Goal: Task Accomplishment & Management: Complete application form

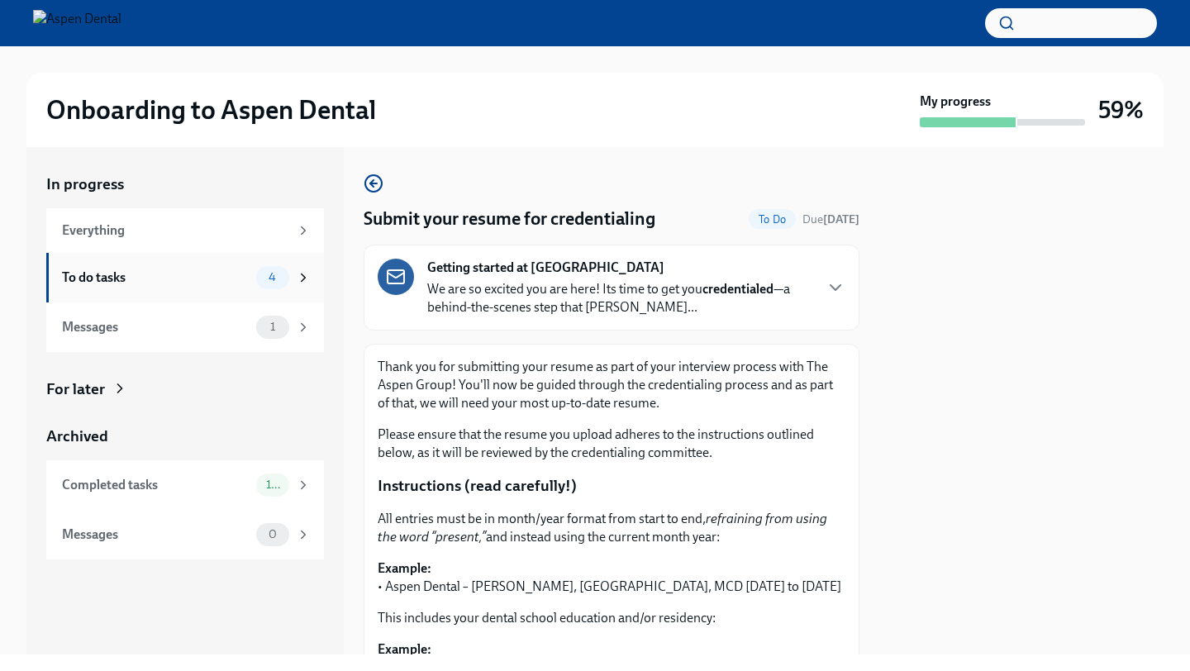
click at [257, 270] on div "4" at bounding box center [272, 277] width 33 height 23
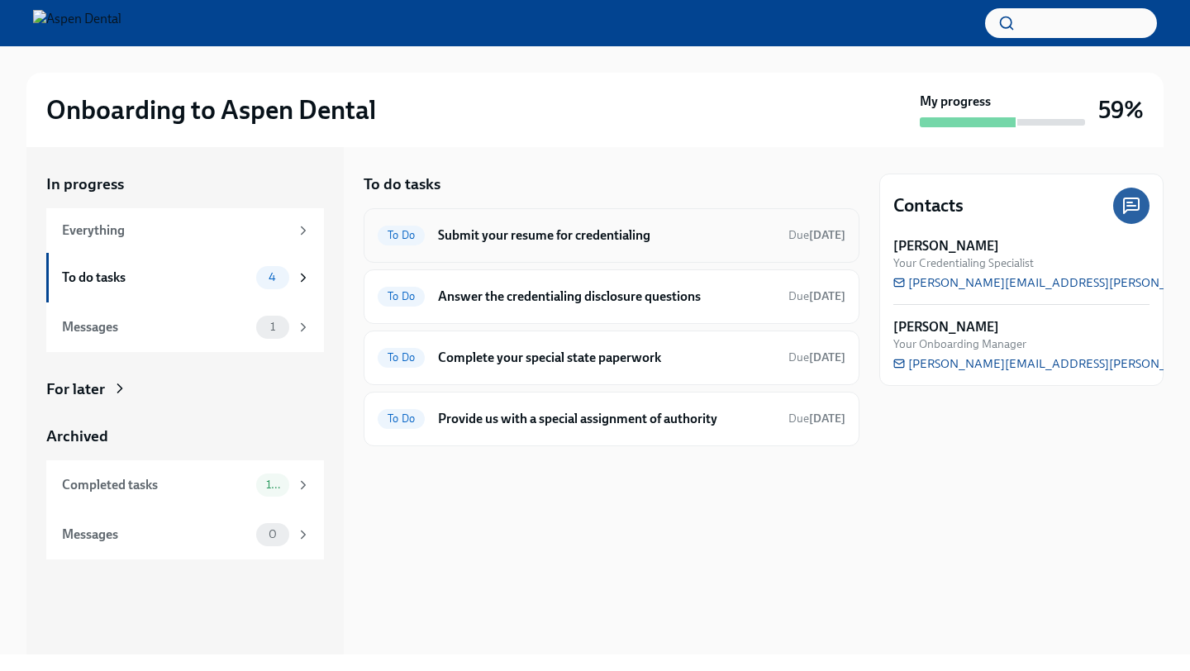
click at [516, 246] on div "To Do Submit your resume for credentialing Due [DATE]" at bounding box center [612, 235] width 468 height 26
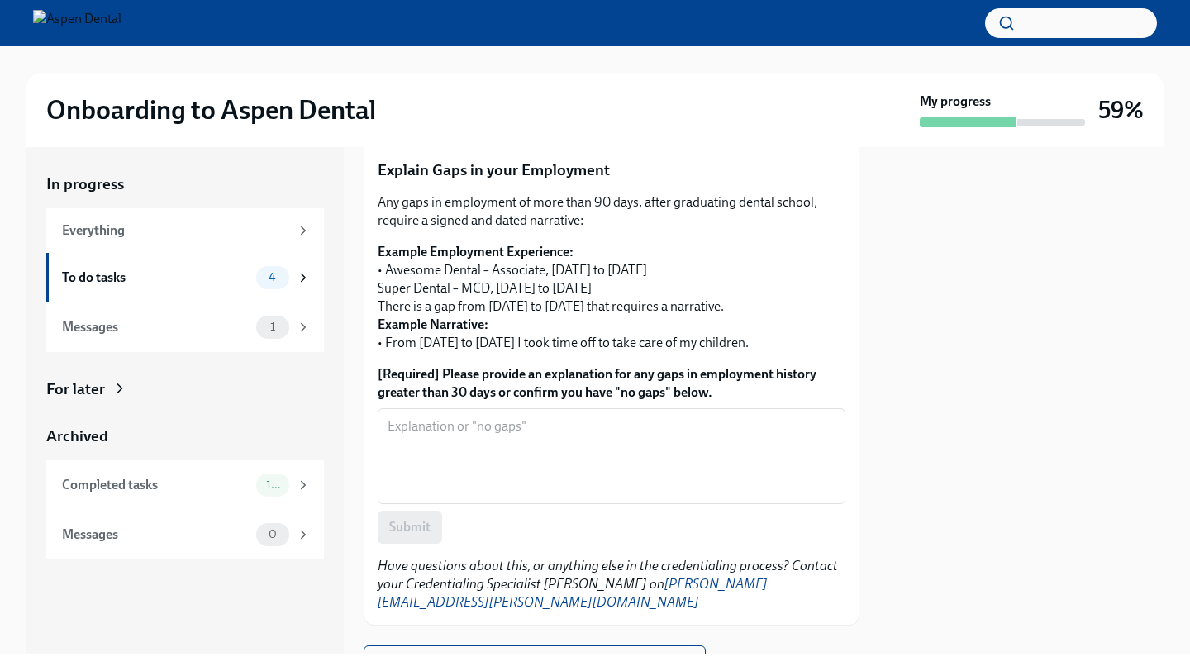
scroll to position [649, 0]
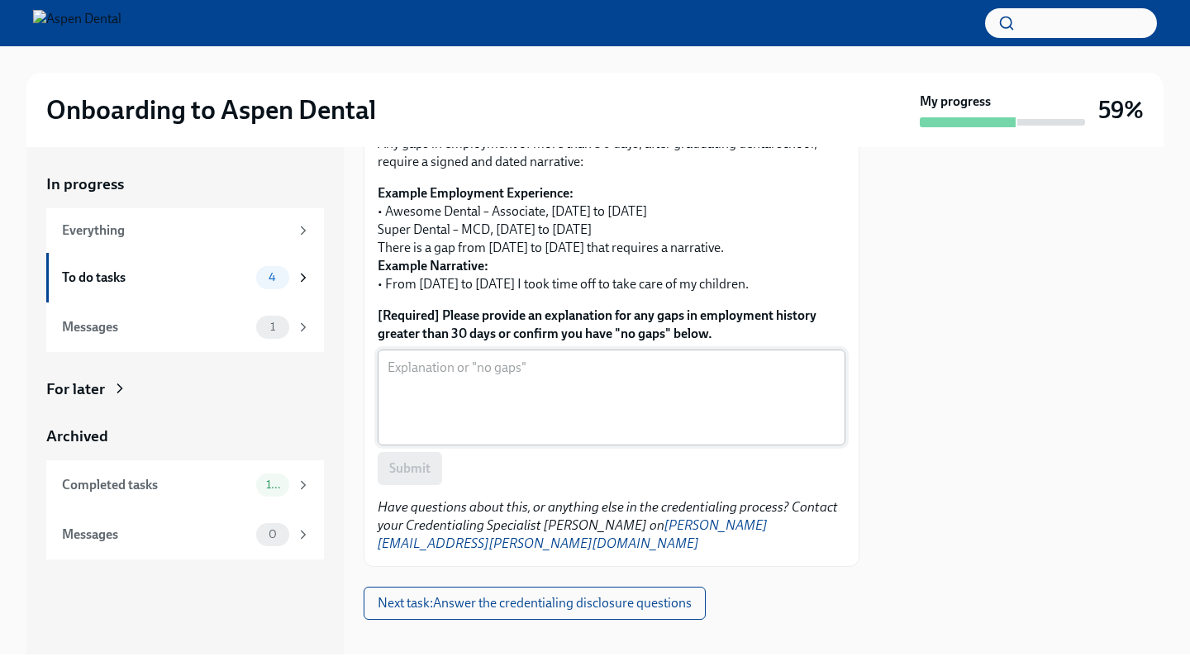
click at [506, 377] on textarea "[Required] Please provide an explanation for any gaps in employment history gre…" at bounding box center [612, 397] width 448 height 79
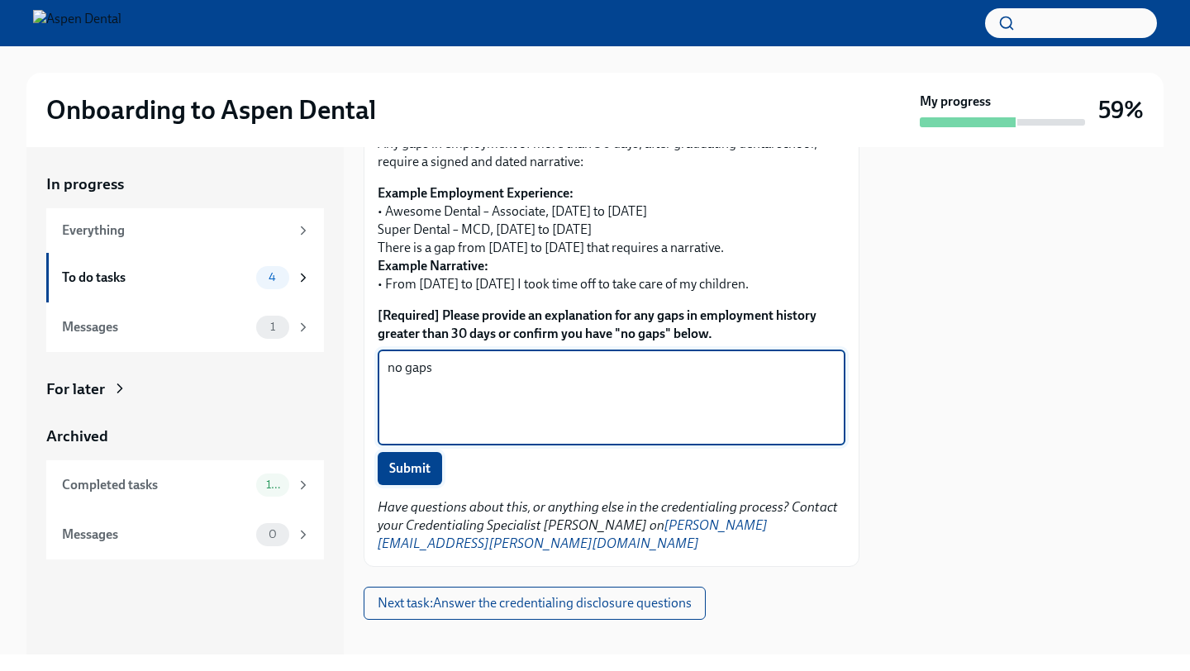
type textarea "no gaps"
click at [415, 468] on span "Submit" at bounding box center [409, 468] width 41 height 17
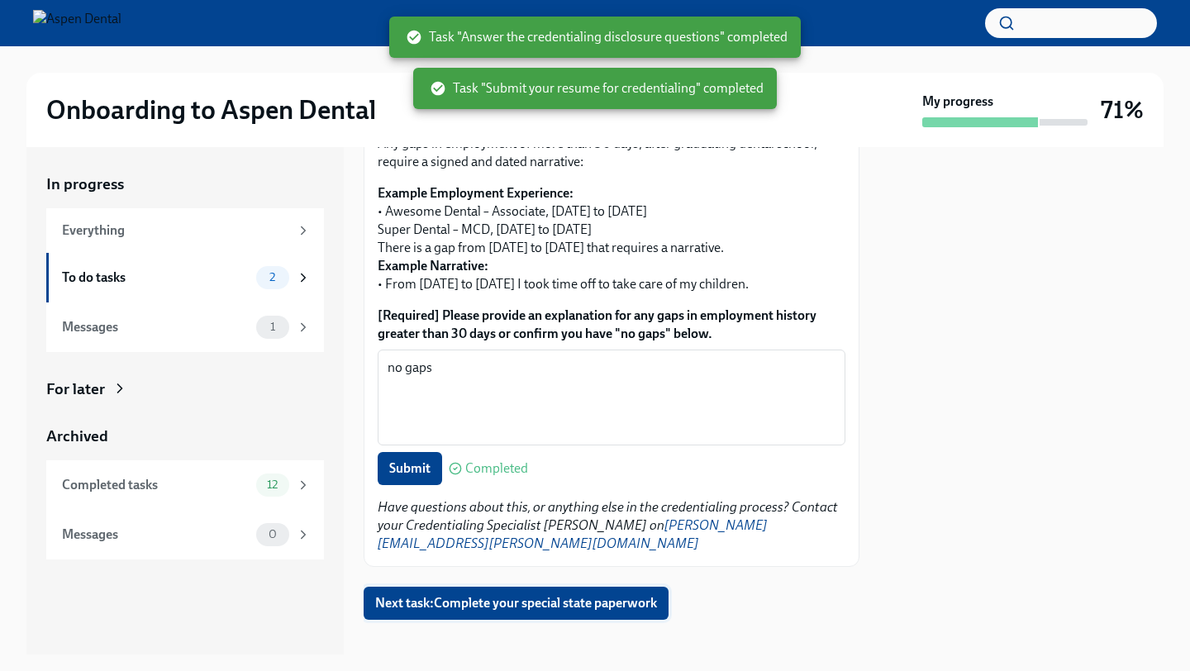
click at [461, 595] on span "Next task : Complete your special state paperwork" at bounding box center [516, 603] width 282 height 17
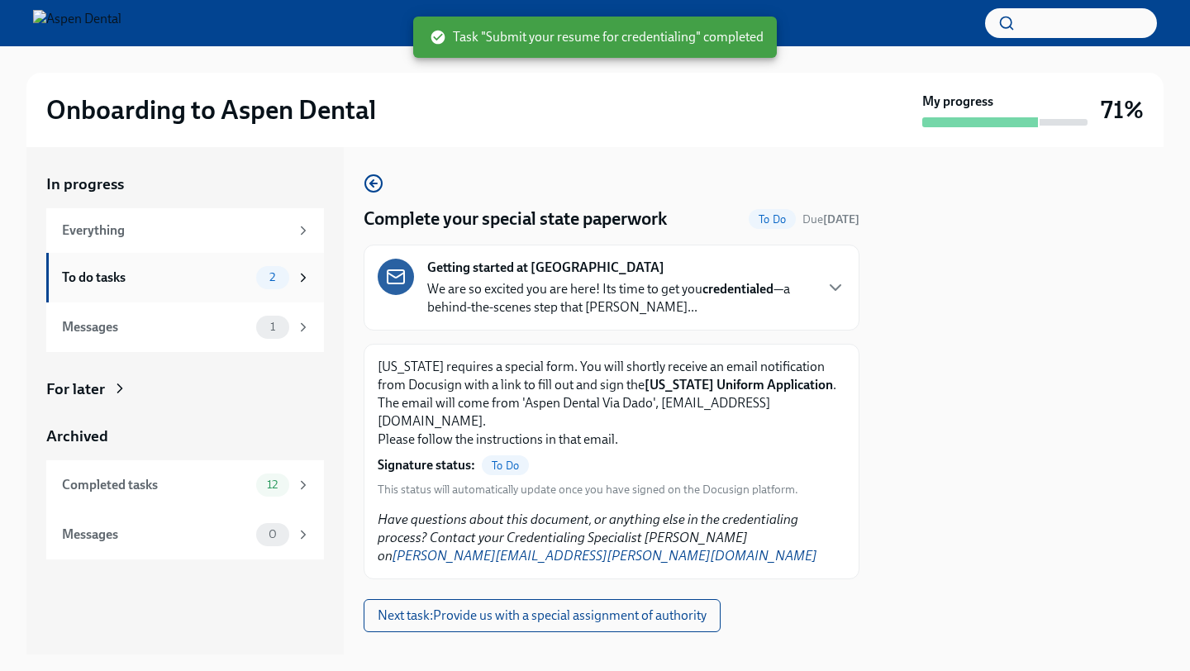
click at [311, 287] on div "To do tasks 2" at bounding box center [185, 278] width 278 height 50
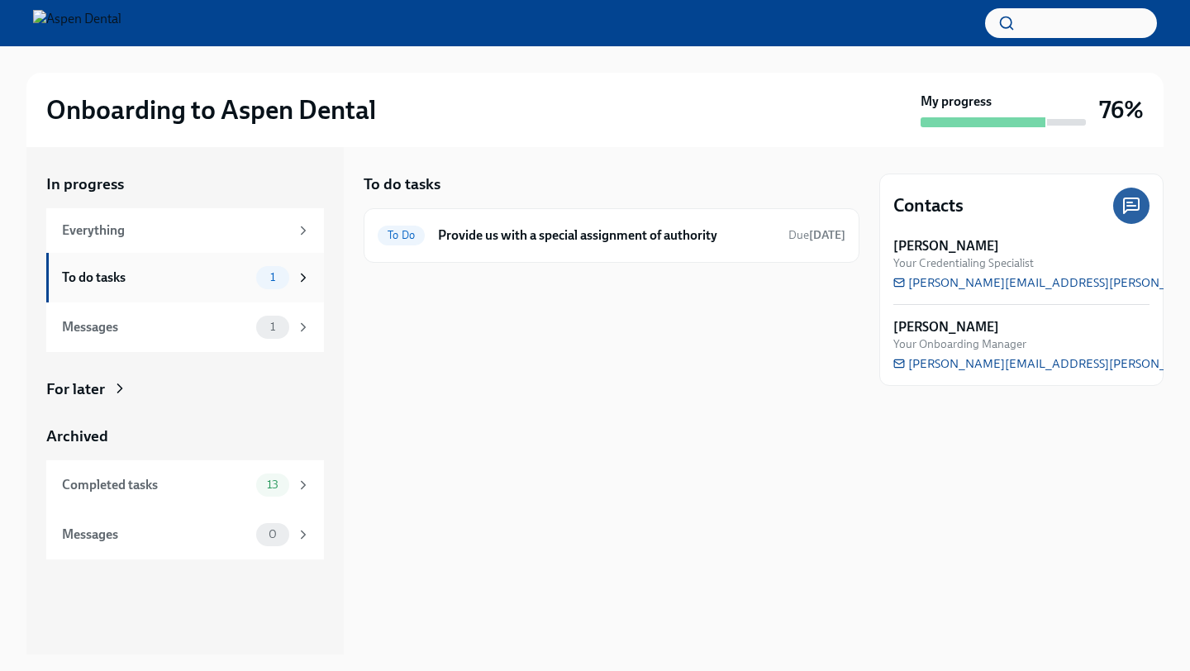
click at [196, 292] on div "To do tasks 1" at bounding box center [185, 278] width 278 height 50
click at [492, 241] on h6 "Provide us with a special assignment of authority" at bounding box center [606, 235] width 337 height 18
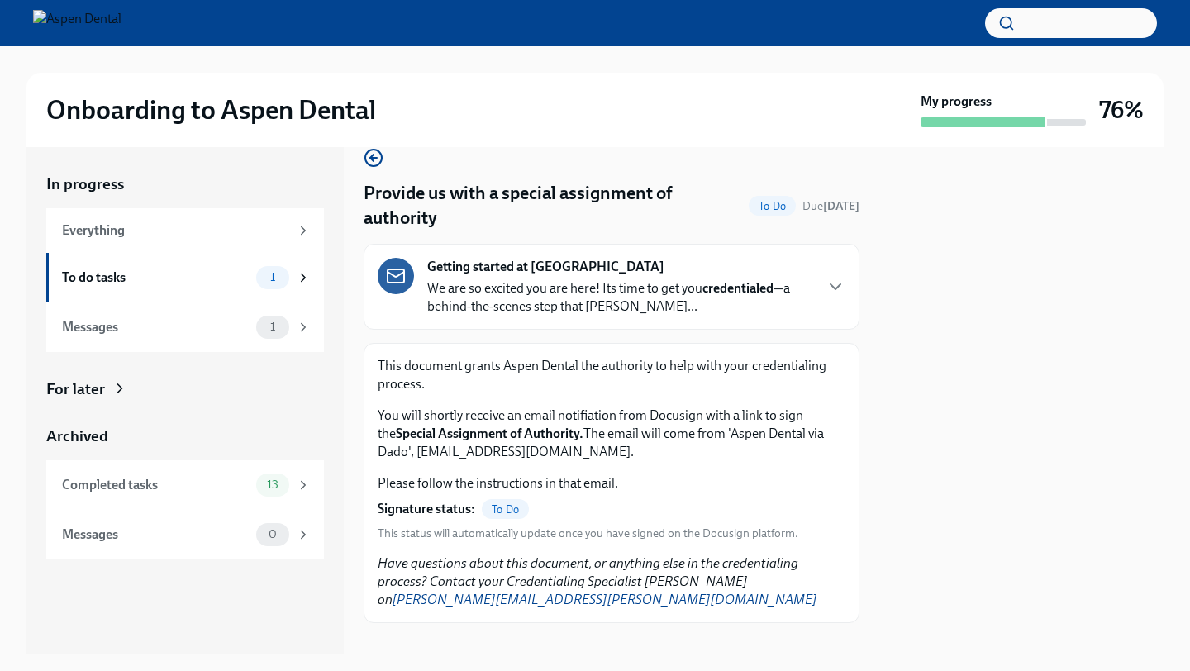
scroll to position [29, 0]
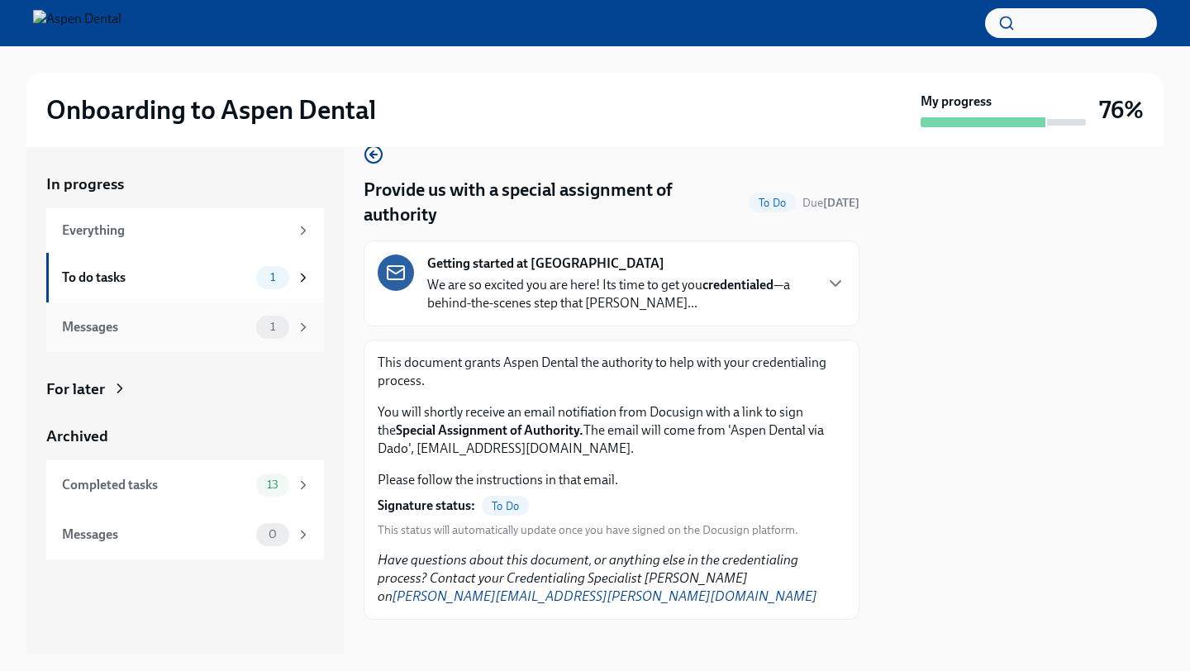
click at [235, 329] on div "Messages" at bounding box center [156, 327] width 188 height 18
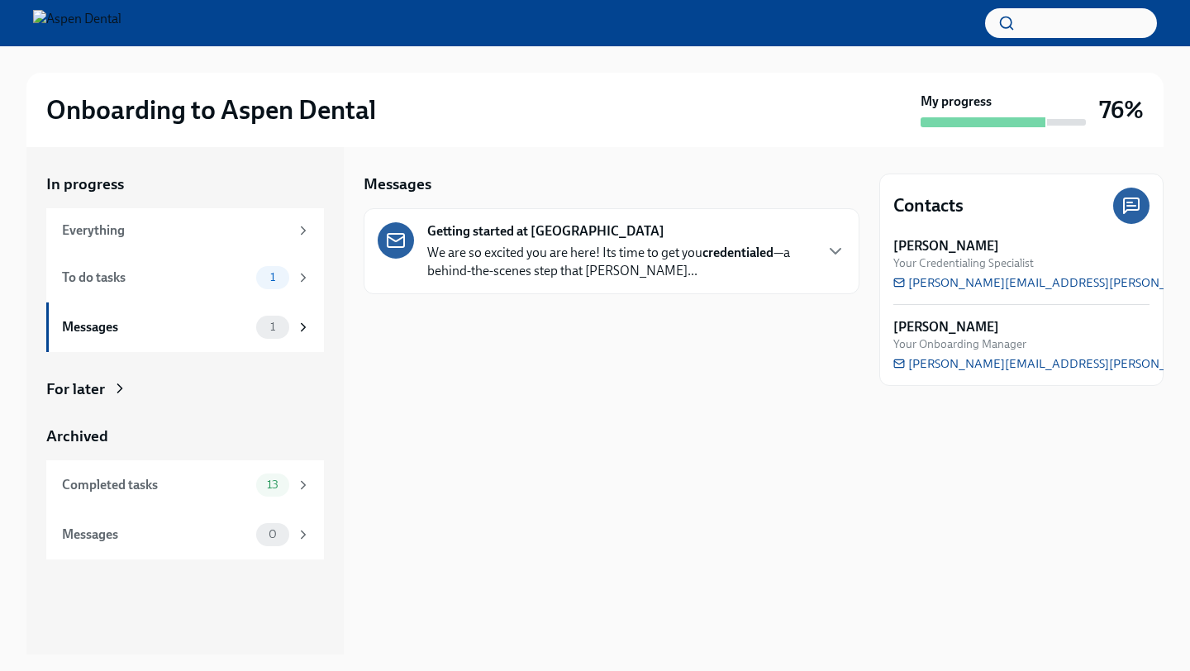
click at [541, 284] on div "Getting started at Aspen Dental We are so excited you are here! Its time to get…" at bounding box center [612, 251] width 496 height 86
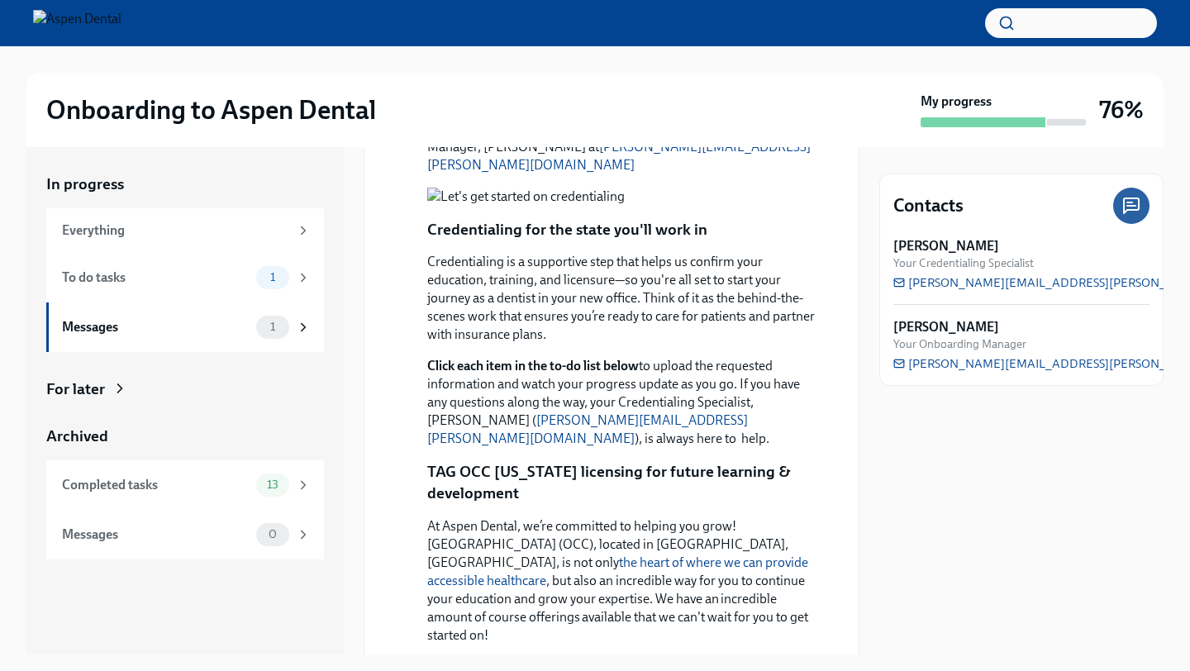
scroll to position [1409, 0]
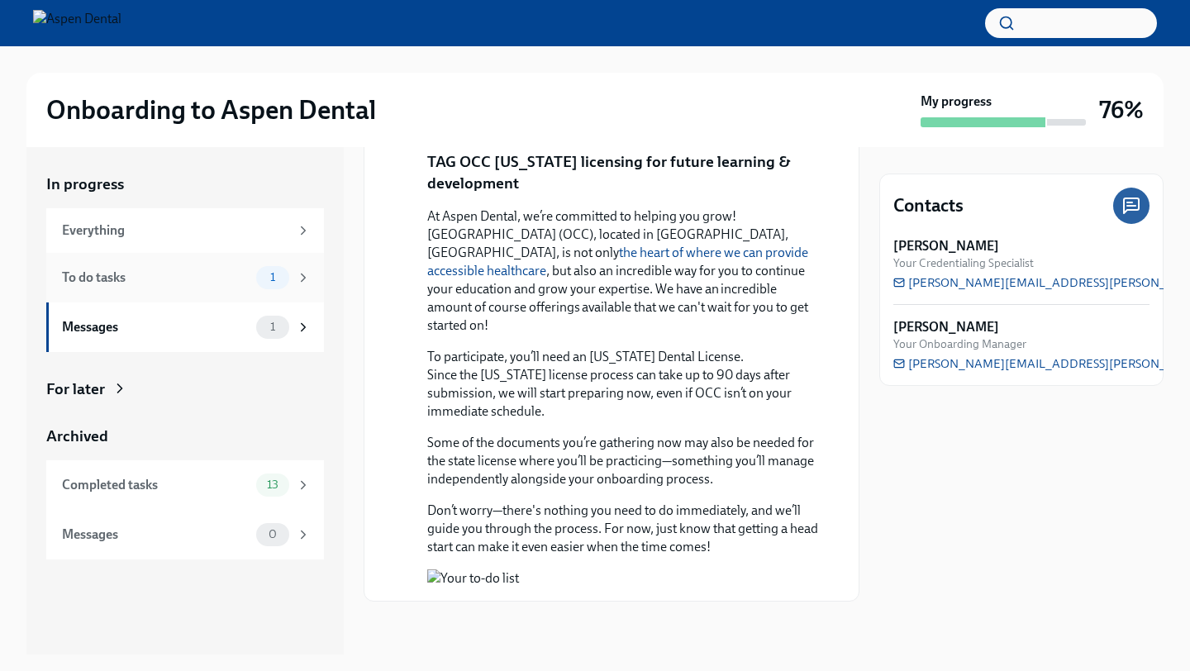
click at [174, 274] on div "To do tasks" at bounding box center [156, 278] width 188 height 18
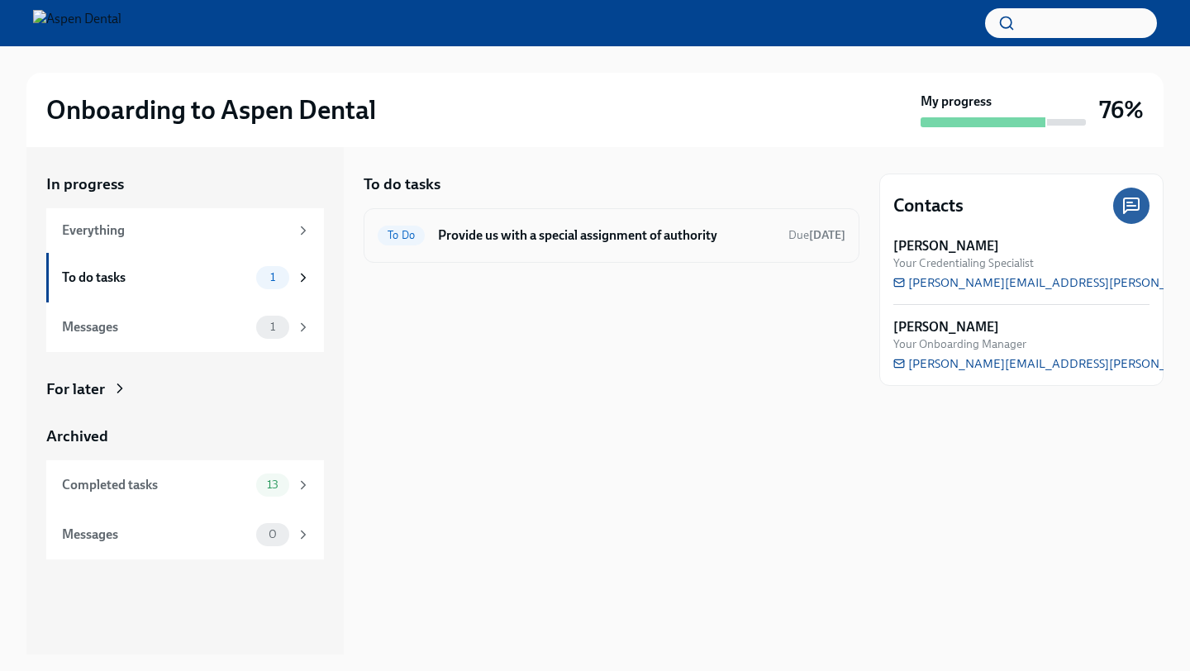
click at [622, 212] on div "To Do Provide us with a special assignment of authority Due [DATE]" at bounding box center [612, 235] width 496 height 55
click at [619, 232] on h6 "Provide us with a special assignment of authority" at bounding box center [606, 235] width 337 height 18
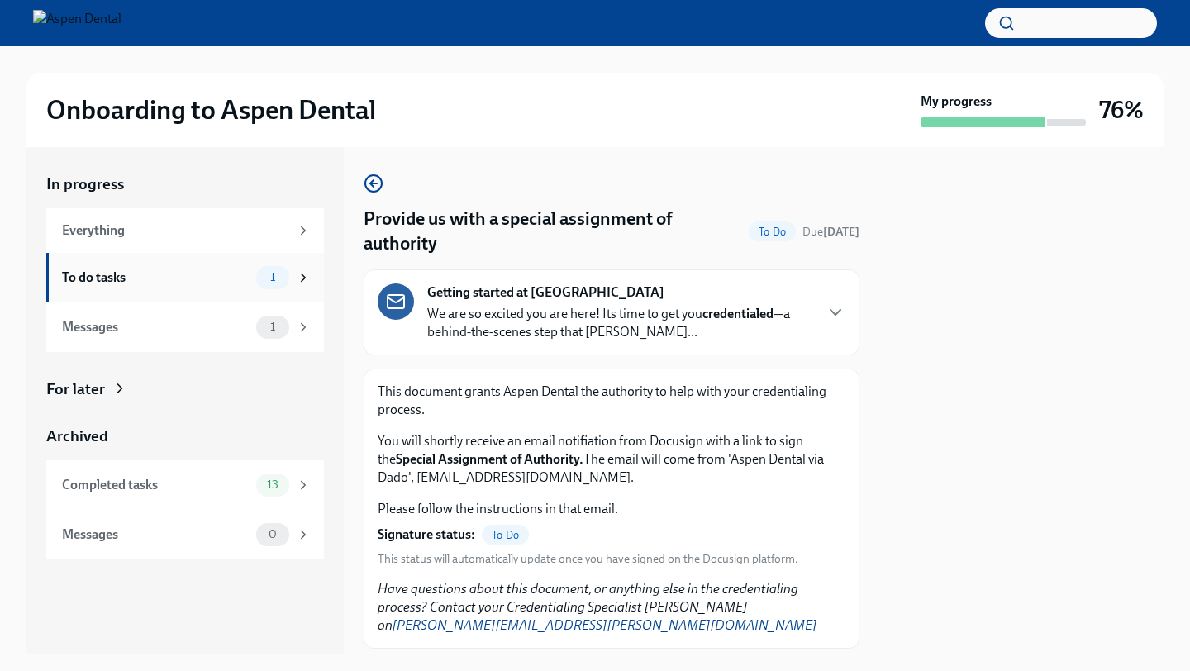
click at [190, 283] on div "To do tasks" at bounding box center [156, 278] width 188 height 18
